Goal: Task Accomplishment & Management: Use online tool/utility

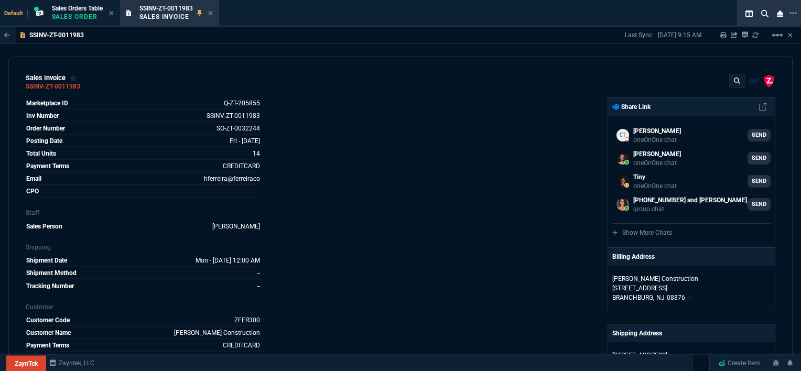
select select "12: [PERSON_NAME]"
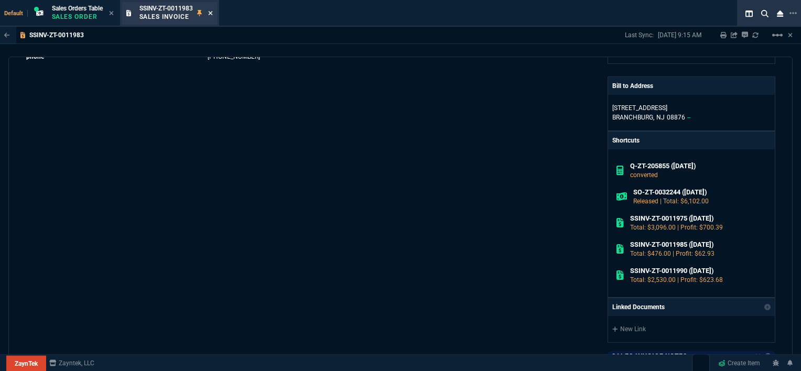
click at [213, 12] on icon at bounding box center [210, 13] width 5 height 6
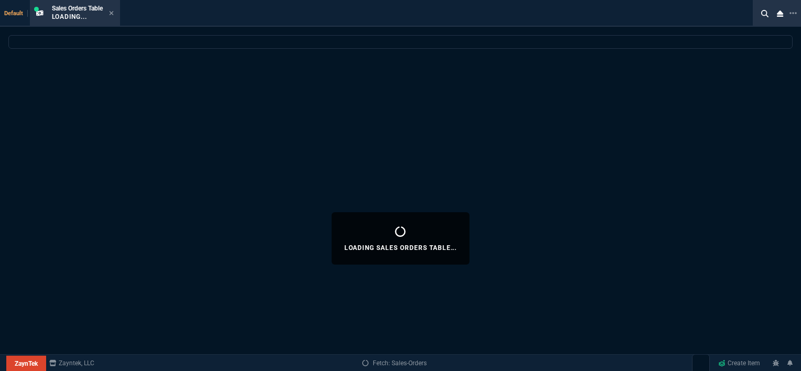
select select
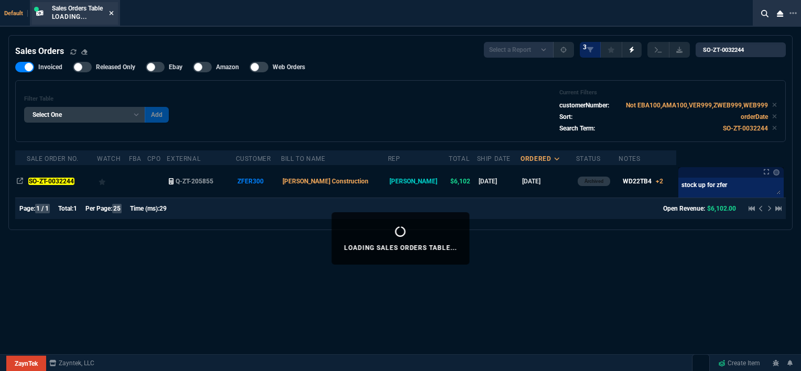
click at [111, 10] on icon at bounding box center [111, 13] width 5 height 6
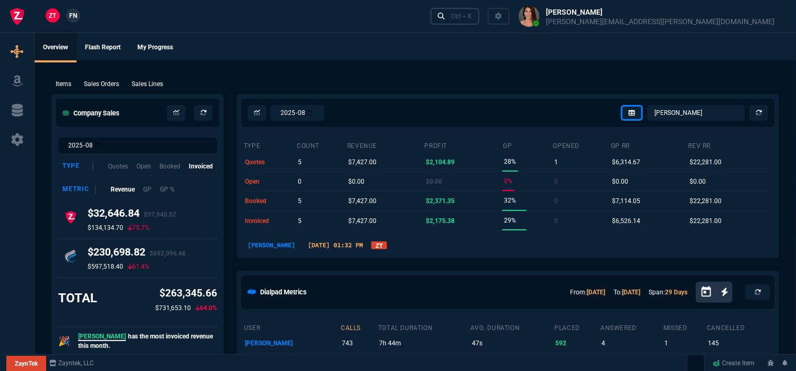
click at [472, 19] on div "Ctrl + K" at bounding box center [461, 16] width 21 height 8
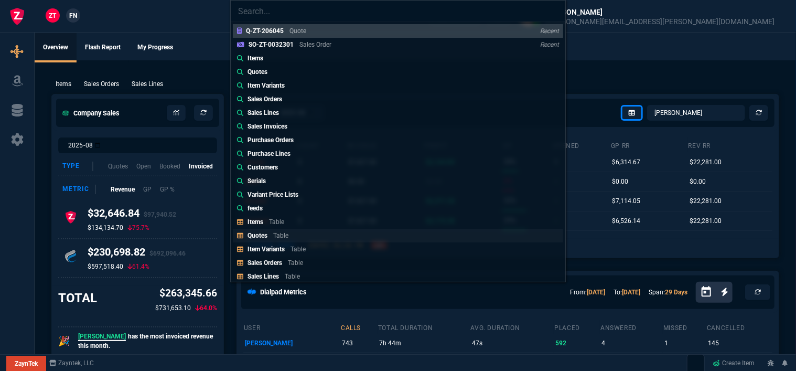
click at [300, 232] on link "Quotes Table" at bounding box center [398, 236] width 330 height 14
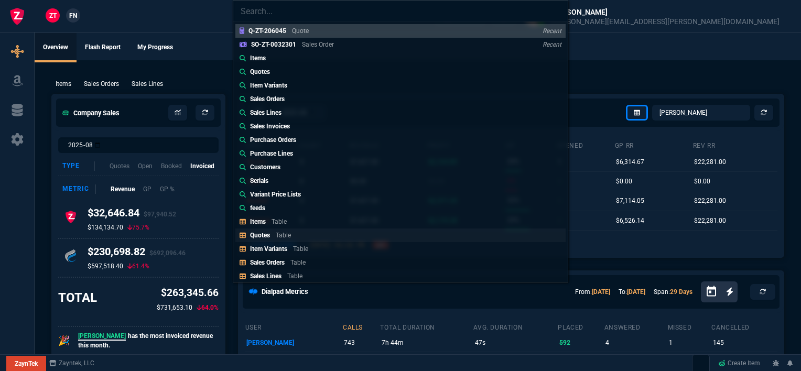
select select
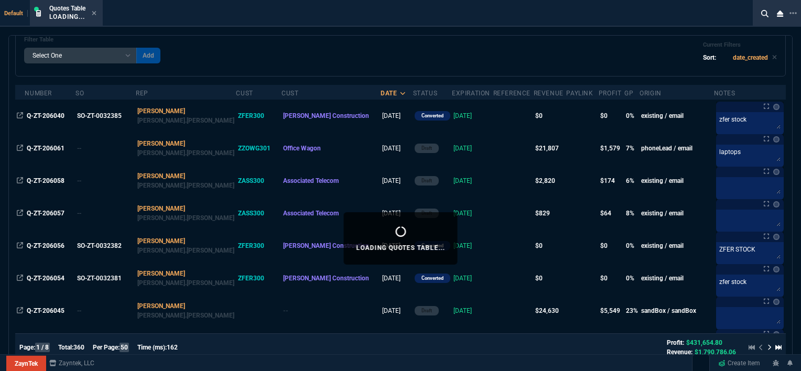
scroll to position [105, 0]
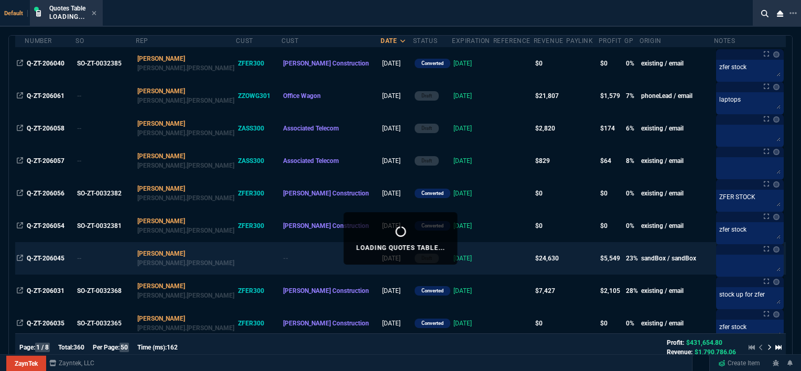
click at [493, 259] on td at bounding box center [513, 258] width 40 height 33
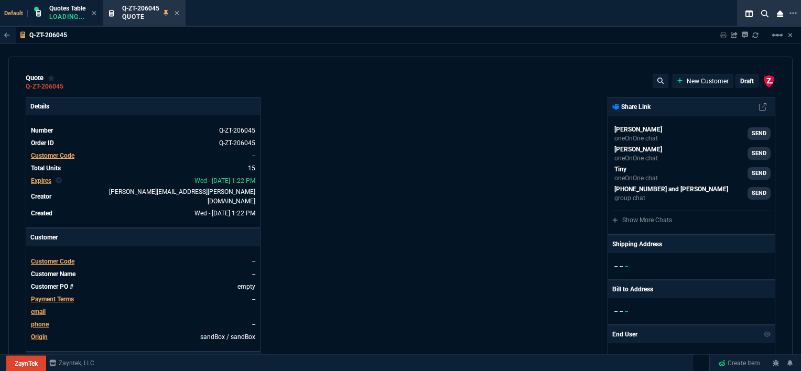
type input "100"
type input "995"
type input "10"
type input "19"
type input "265"
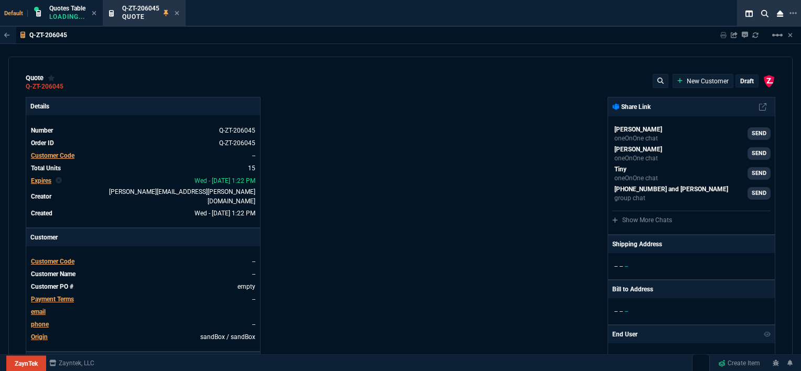
type input "18"
type input "211"
type input "100"
type input "2085"
type input "100"
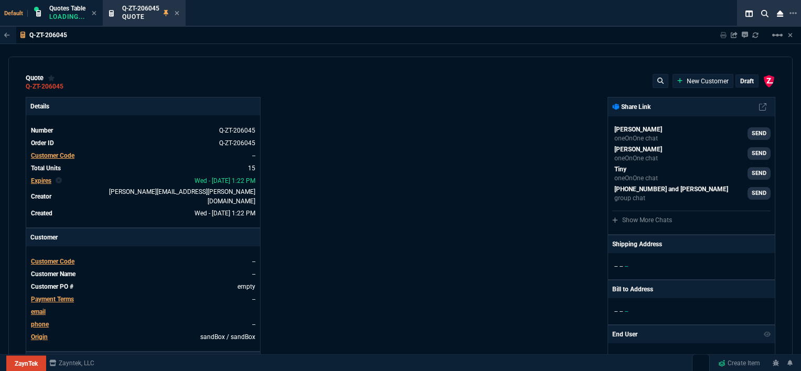
type input "1665"
type input "8"
type input "209"
type input "20"
type input "715"
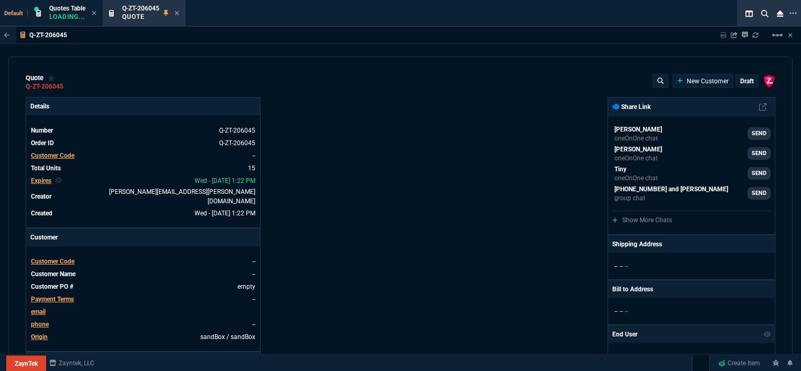
type input "3"
type input "12"
type input "11"
type input "88"
type input "2"
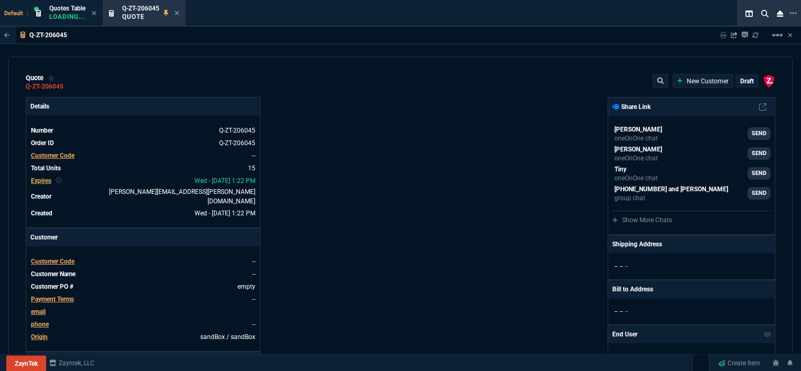
type input "33"
type input "10"
type input "121"
type input "3"
type input "75"
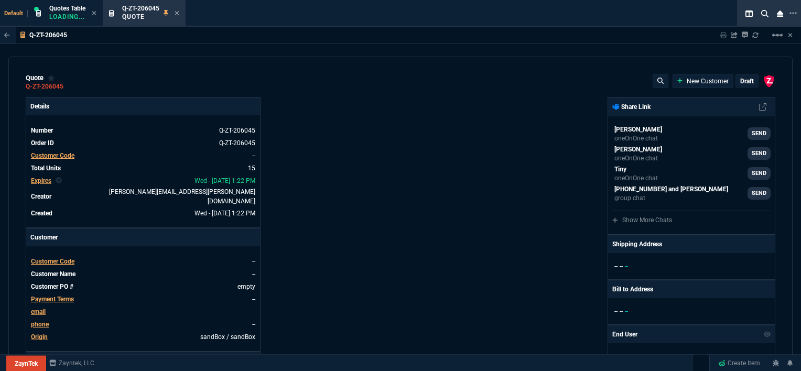
type input "2"
type input "59"
type input "0"
type input "1260.57"
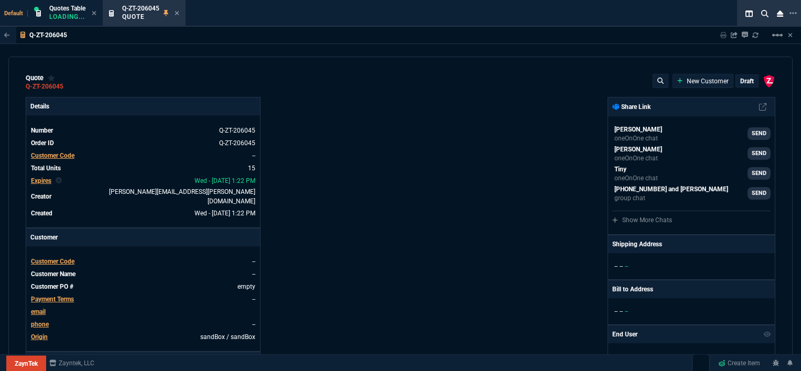
type input "21"
type input "1178.09"
type input "34"
type input "1908.52"
type input "26"
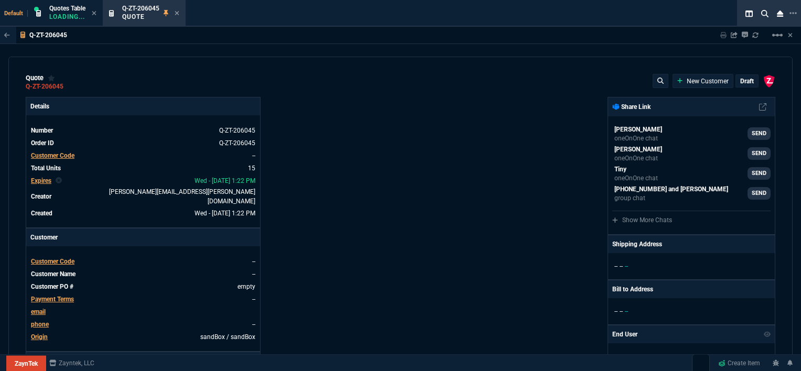
type input "1746.35"
type input "34"
type input "2844.07"
type input "27"
type input "2494.8"
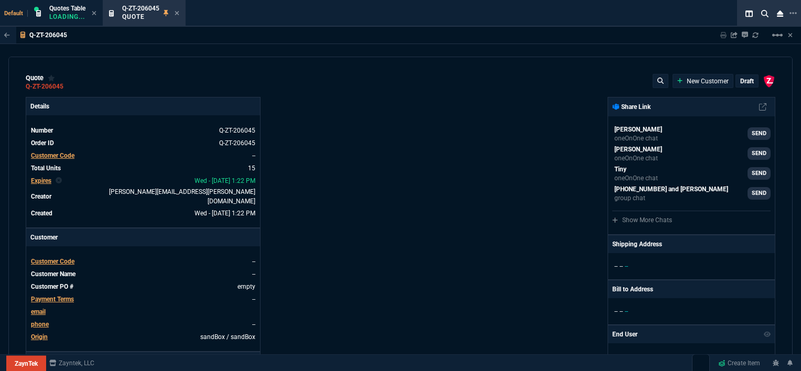
type input "33"
type input "3548.15"
type input "29"
type input "4041.58"
type input "10"
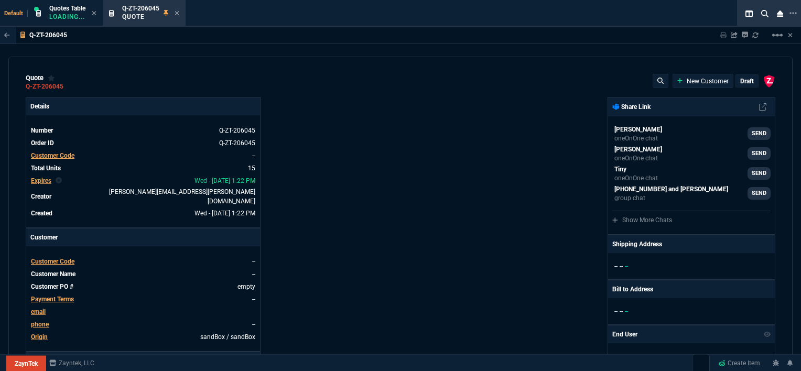
type input "699"
type input "33"
type input "1049"
type input "26"
type input "1999"
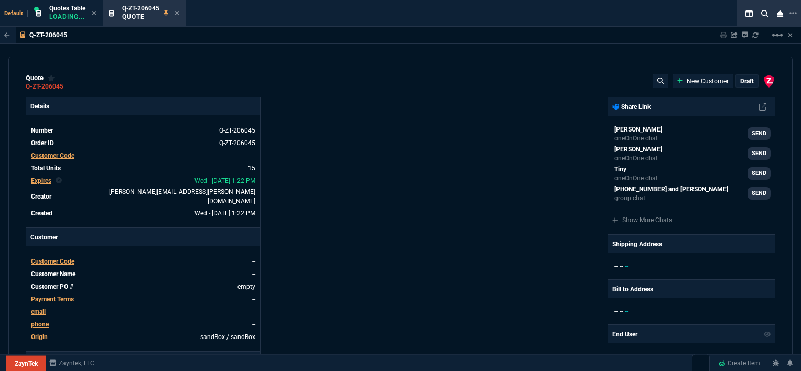
type input "33"
type input "1649"
type input "27"
type input "4352.04"
type input "33"
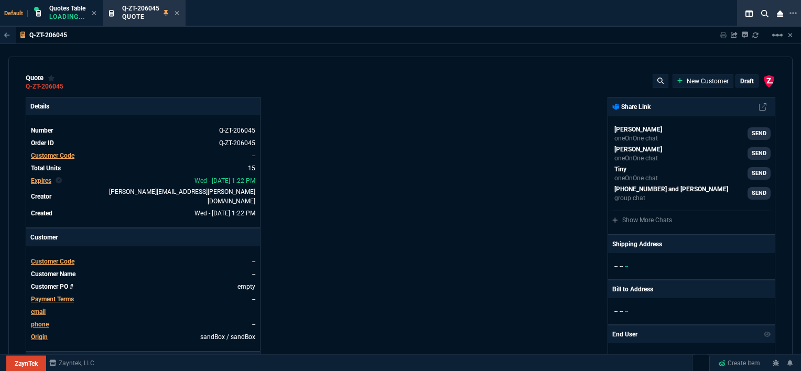
type input "4964.65"
type input "26"
type input "6409.36"
type input "100"
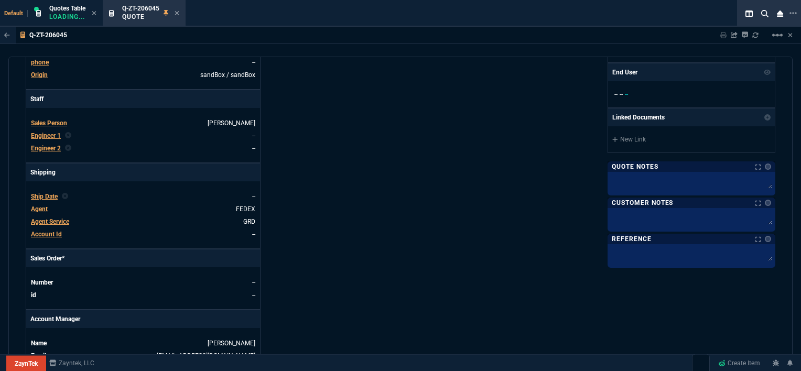
scroll to position [524, 0]
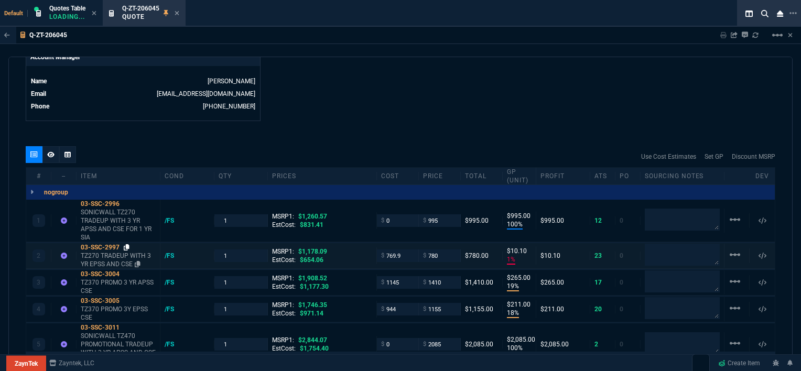
click at [126, 244] on icon at bounding box center [127, 247] width 6 height 6
